Goal: Obtain resource: Download file/media

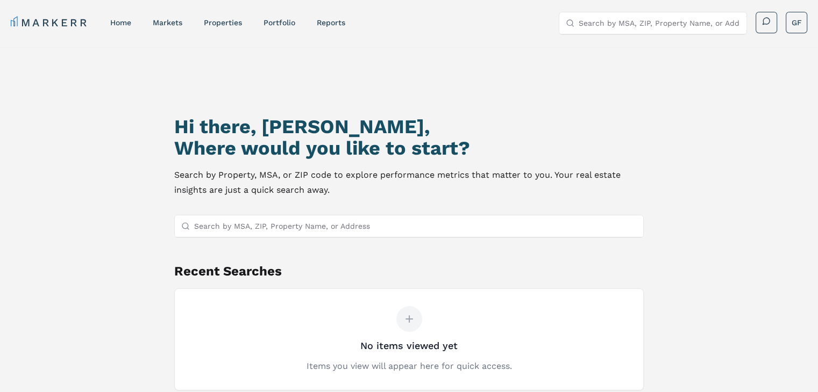
click at [237, 235] on input "Search by MSA, ZIP, Property Name, or Address" at bounding box center [415, 227] width 442 height 22
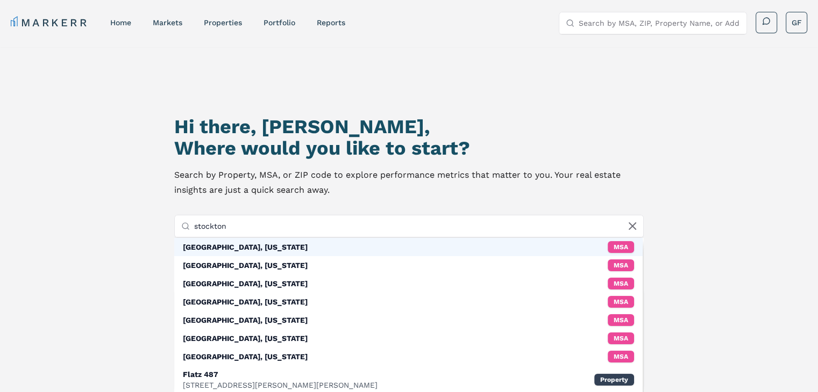
type input "stockton"
click at [227, 245] on div "[GEOGRAPHIC_DATA], [US_STATE]" at bounding box center [245, 247] width 125 height 11
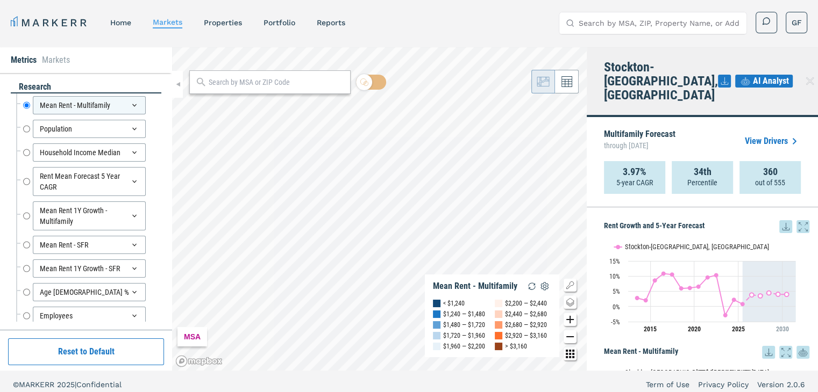
click at [765, 135] on link "View Drivers" at bounding box center [772, 141] width 56 height 13
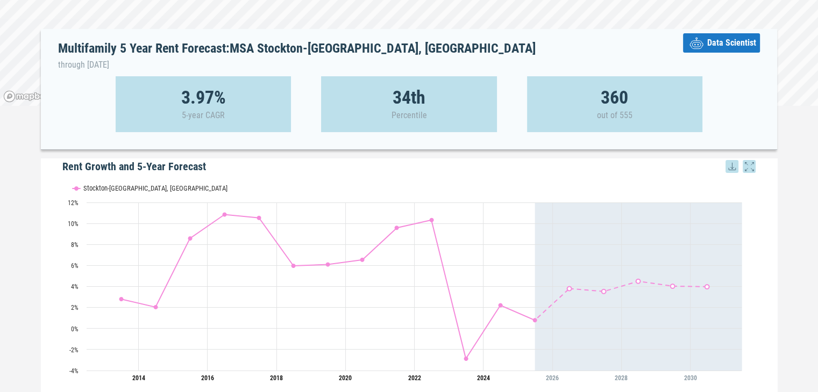
scroll to position [9, 0]
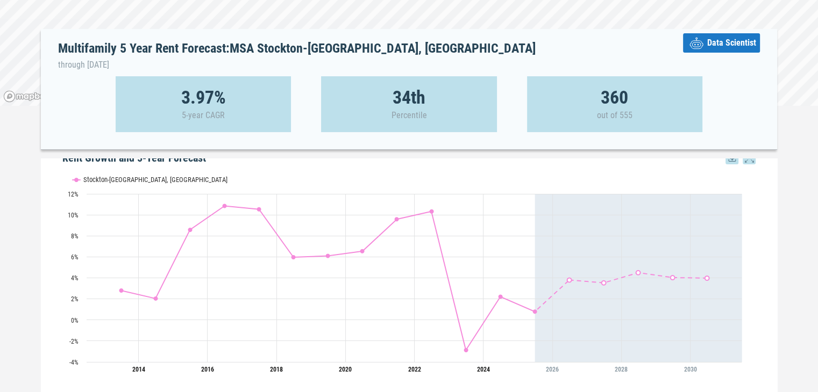
click at [567, 280] on icon "Sunday, 28 Jun, 20:00, 3.8. Stockton-Lodi, CA." at bounding box center [569, 280] width 4 height 4
click at [600, 282] on icon "Monday, 28 Jun, 20:00, 3.53. Stockton-Lodi, CA." at bounding box center [603, 283] width 6 height 6
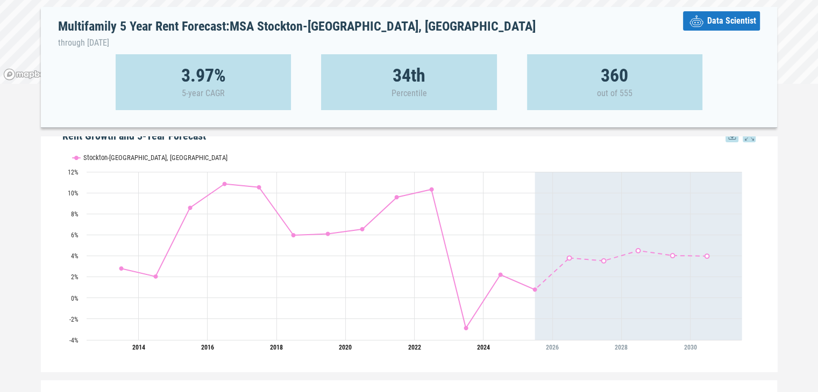
scroll to position [0, 0]
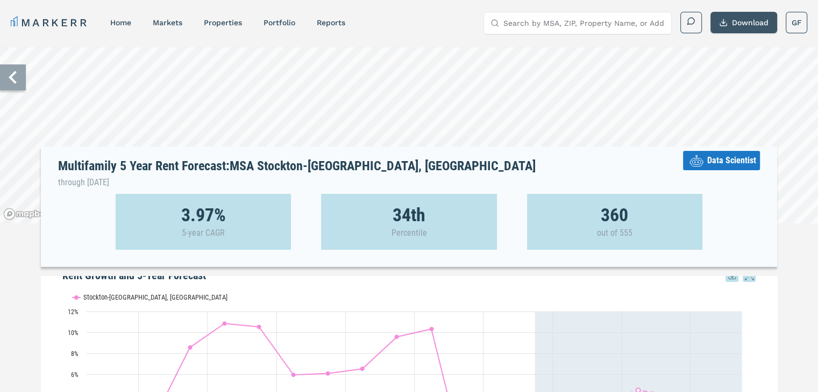
click at [731, 33] on button "Download" at bounding box center [743, 23] width 67 height 22
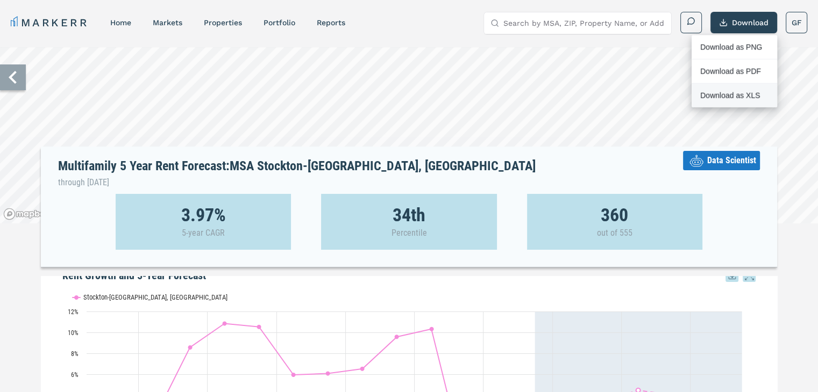
click at [714, 92] on div "Download as XLS" at bounding box center [731, 95] width 62 height 11
